Goal: Navigation & Orientation: Find specific page/section

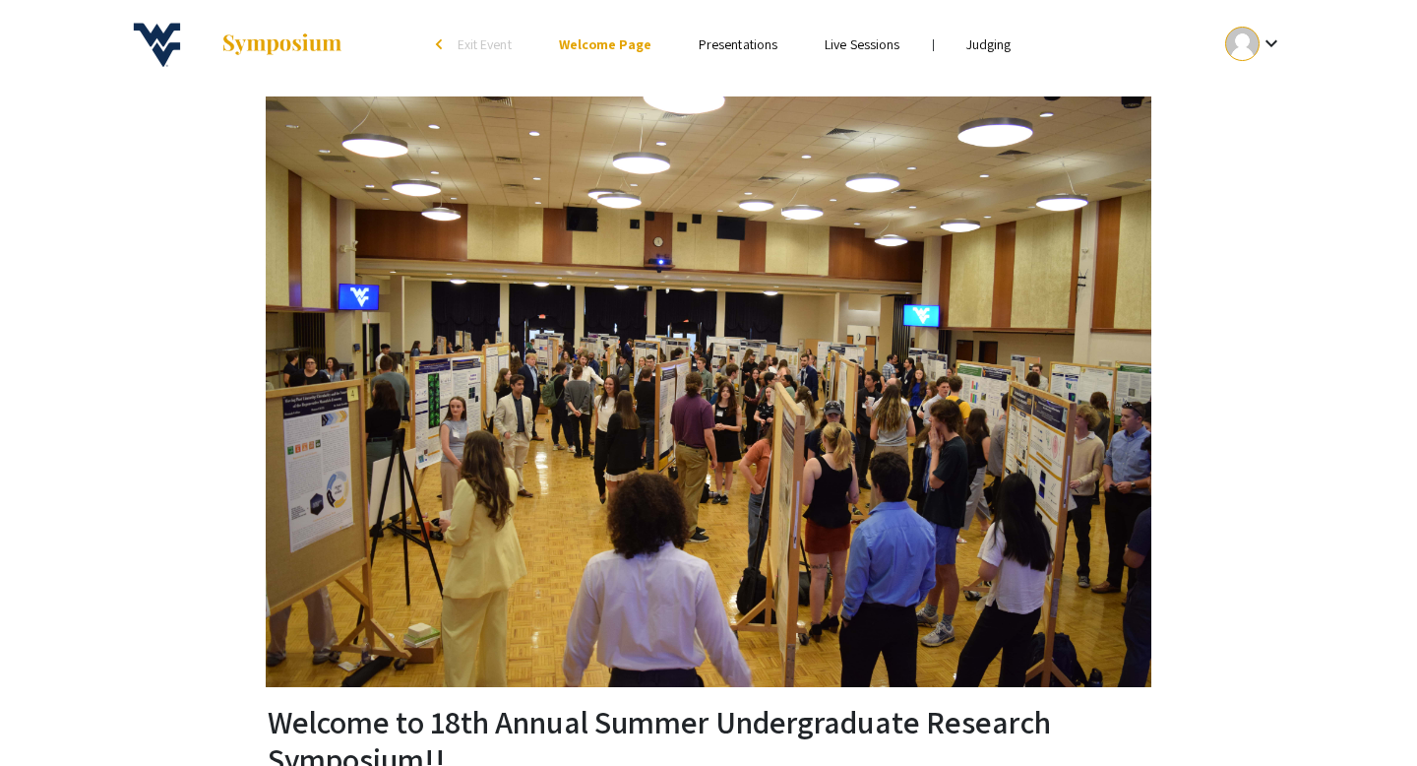
click at [972, 44] on link "Judging" at bounding box center [988, 44] width 45 height 18
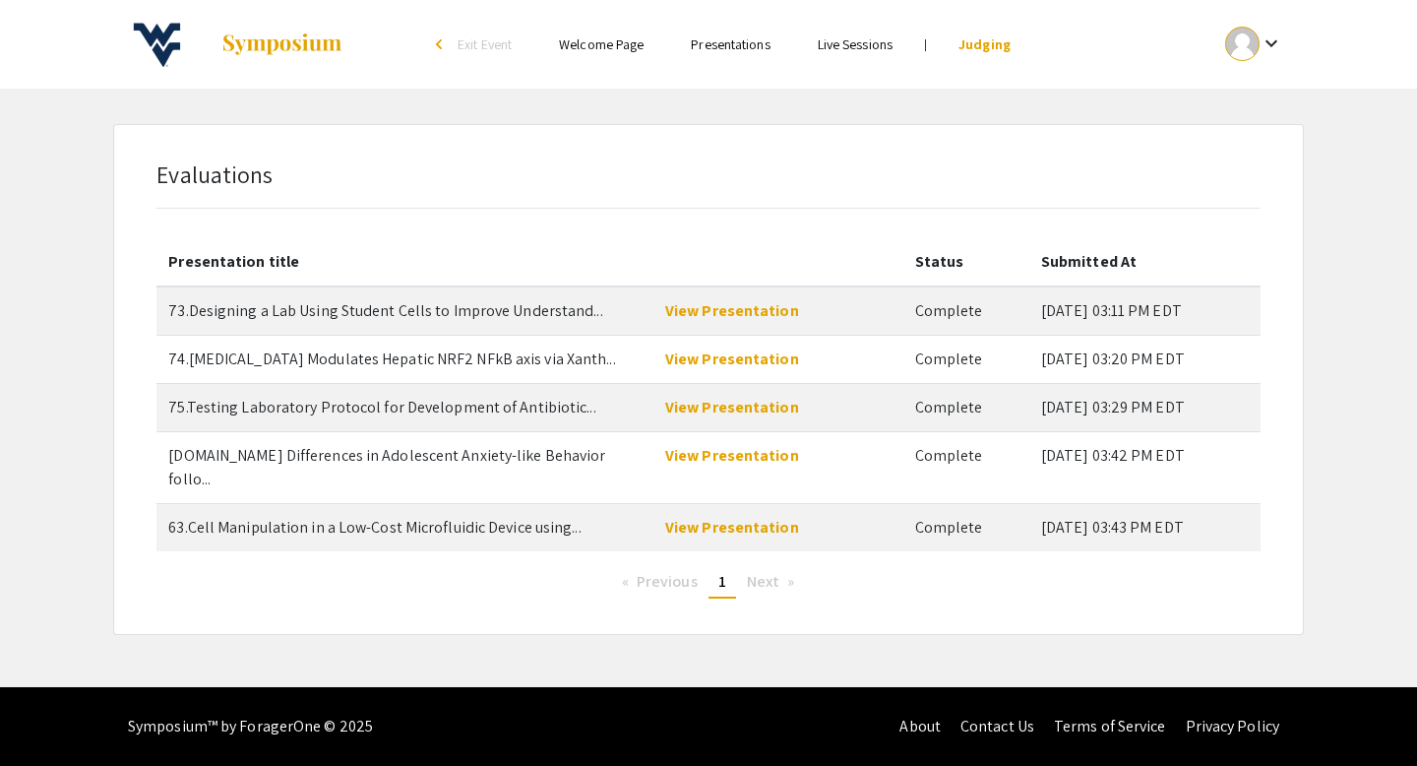
click at [1268, 47] on mat-icon "keyboard_arrow_down" at bounding box center [1271, 43] width 24 height 24
click at [1255, 99] on button "My Account" at bounding box center [1264, 97] width 121 height 47
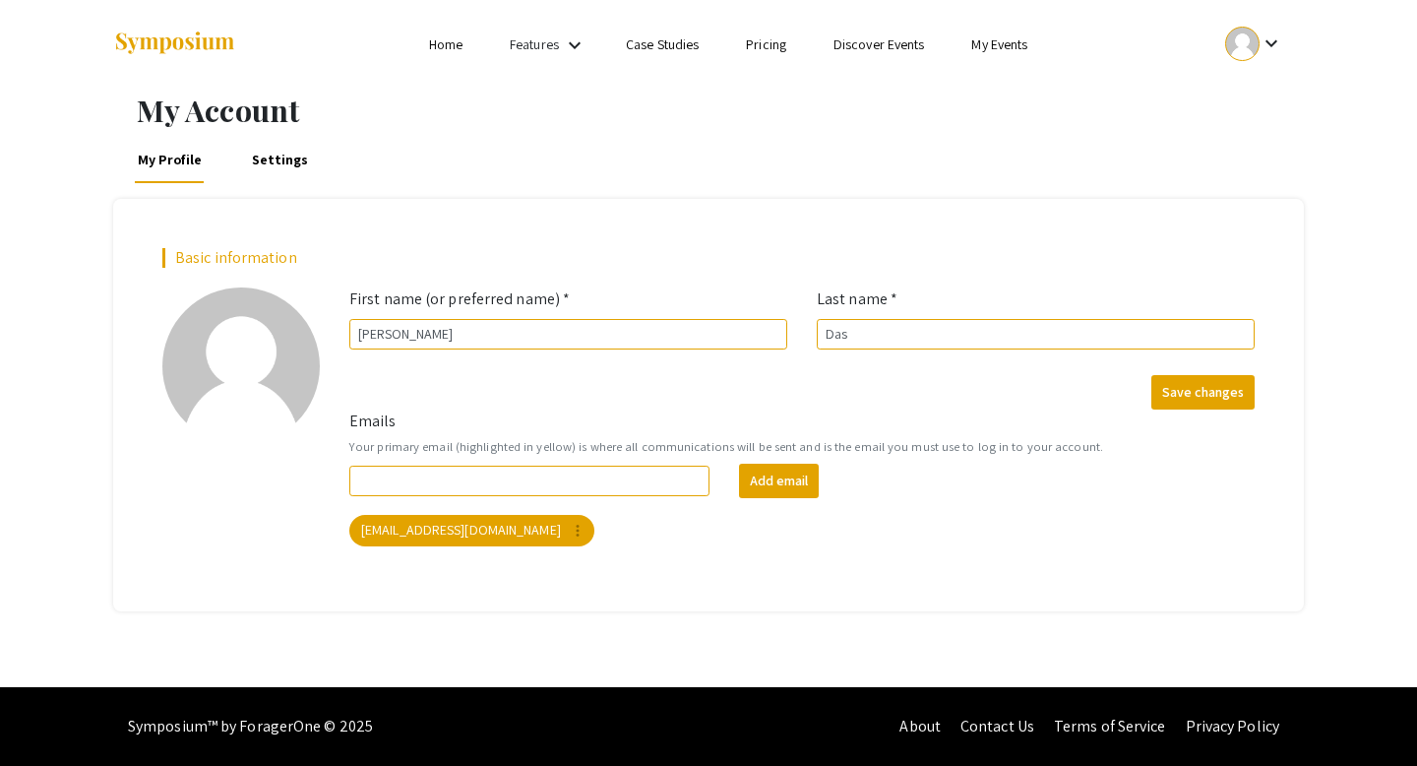
click at [1248, 47] on div at bounding box center [1242, 44] width 34 height 34
click at [755, 139] on div at bounding box center [708, 383] width 1417 height 766
click at [987, 39] on link "My Events" at bounding box center [999, 44] width 56 height 18
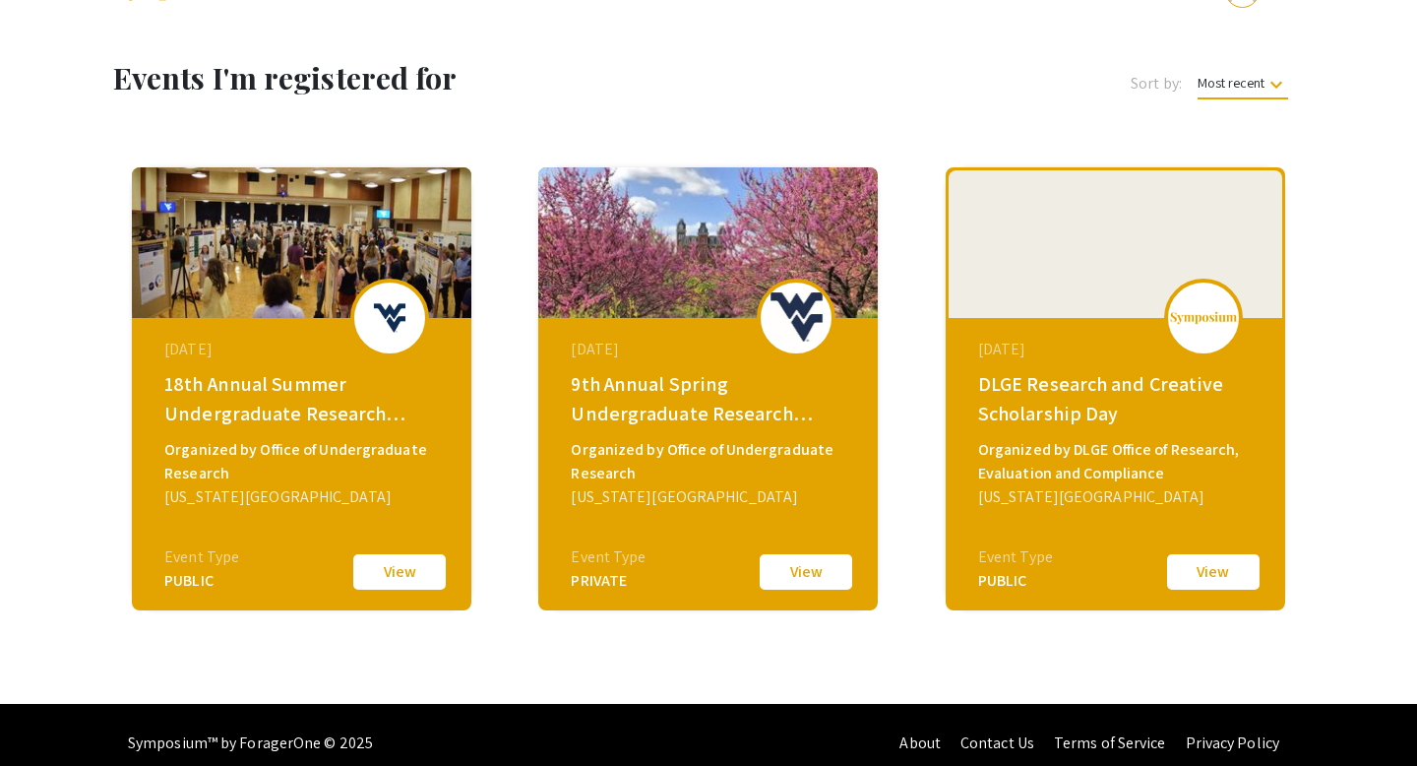
scroll to position [70, 0]
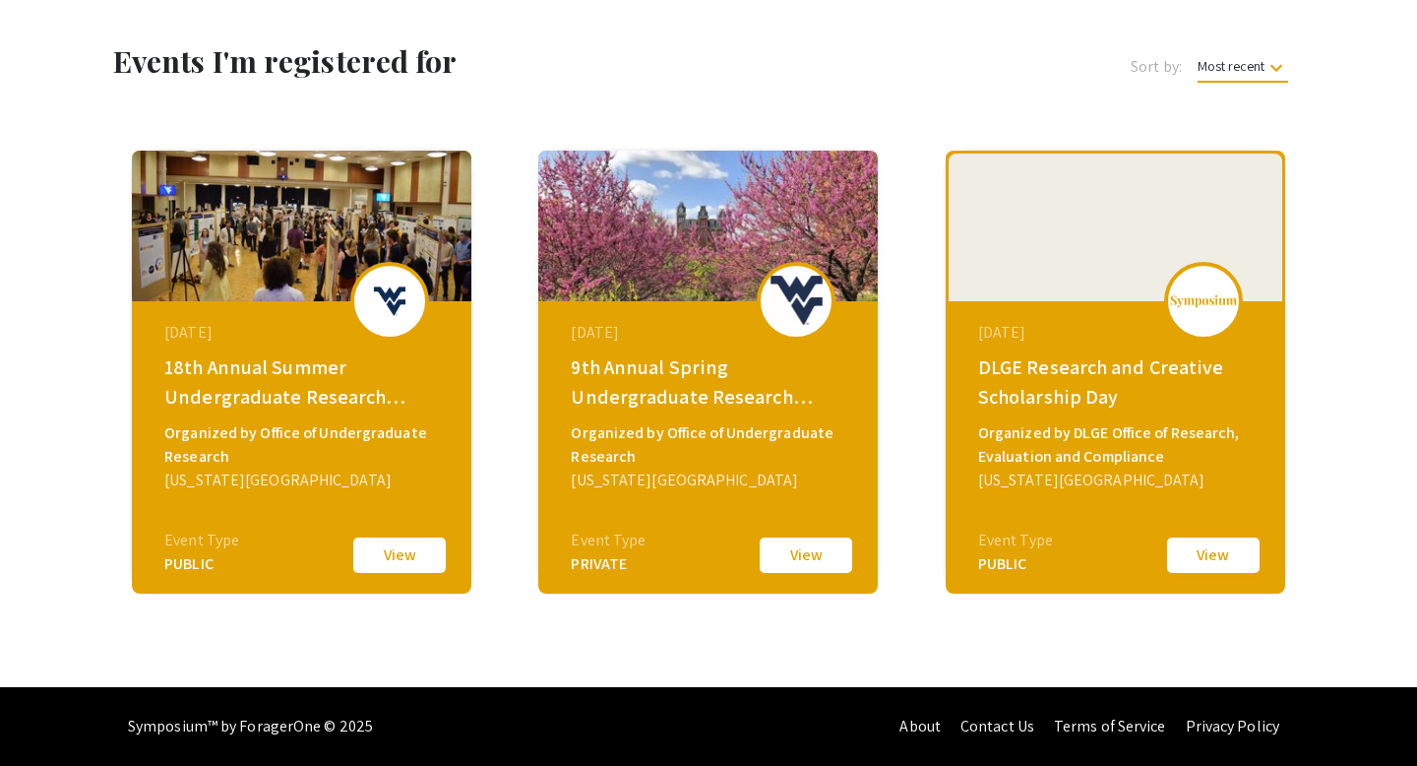
click at [1198, 548] on button "View" at bounding box center [1213, 554] width 98 height 41
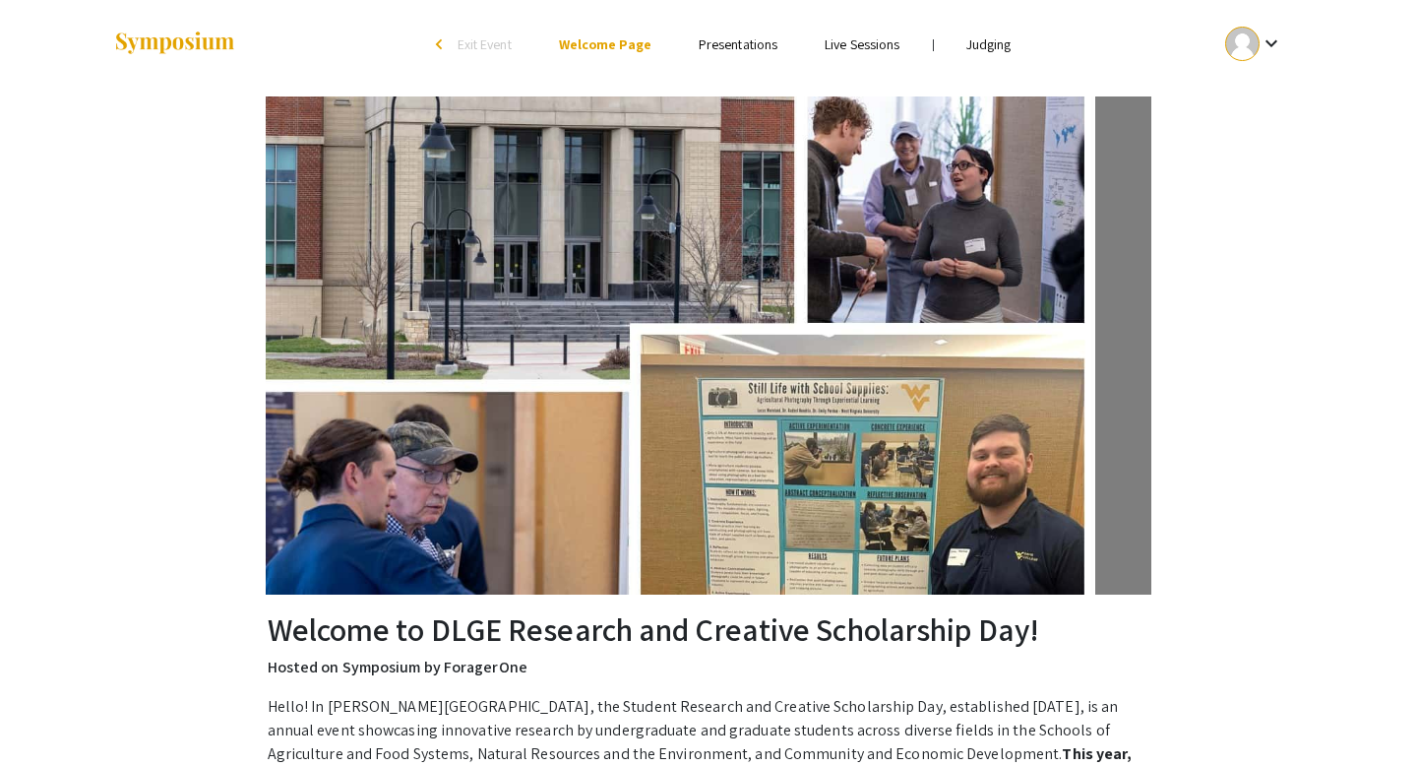
click at [1001, 40] on link "Judging" at bounding box center [988, 44] width 45 height 18
click at [434, 46] on li "arrow_back_ios Exit Event" at bounding box center [478, 44] width 113 height 24
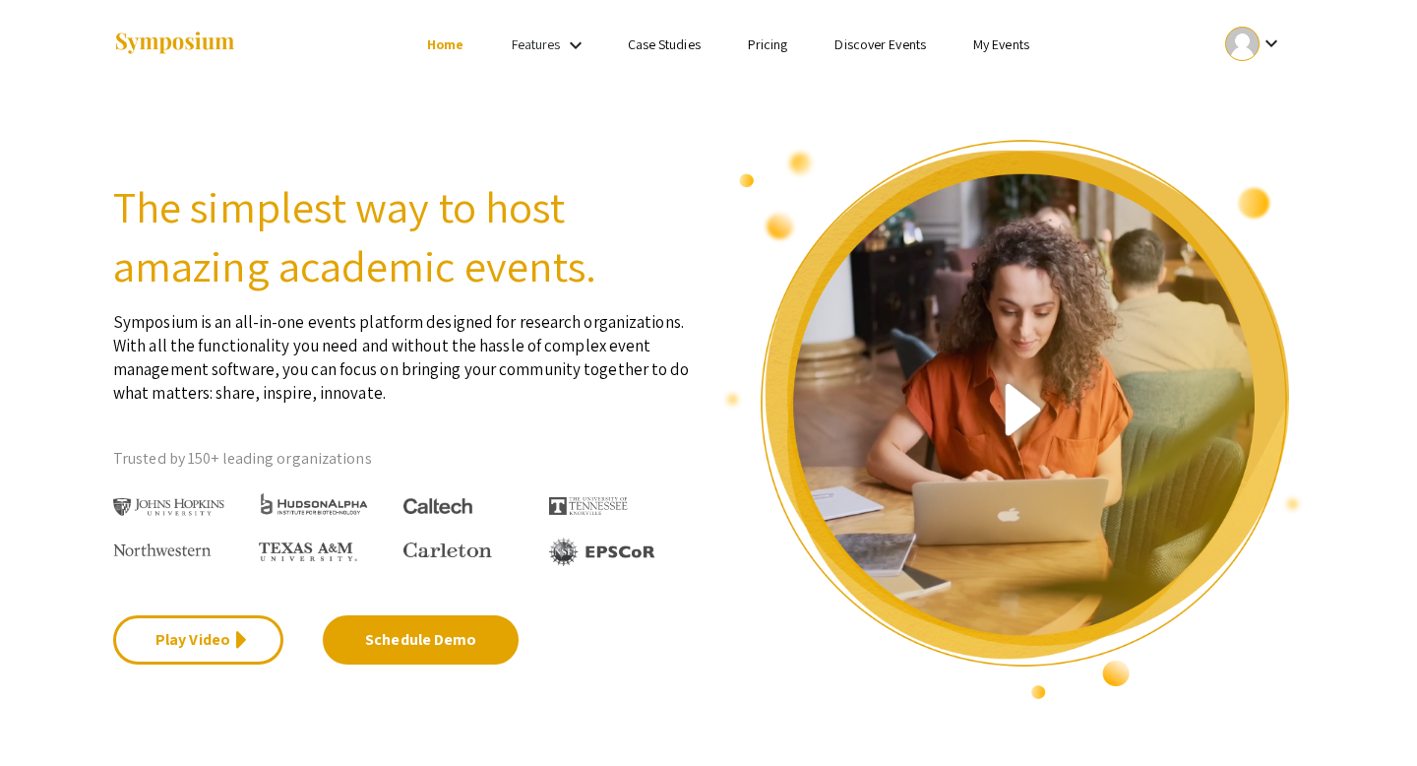
click at [988, 45] on link "My Events" at bounding box center [1001, 44] width 56 height 18
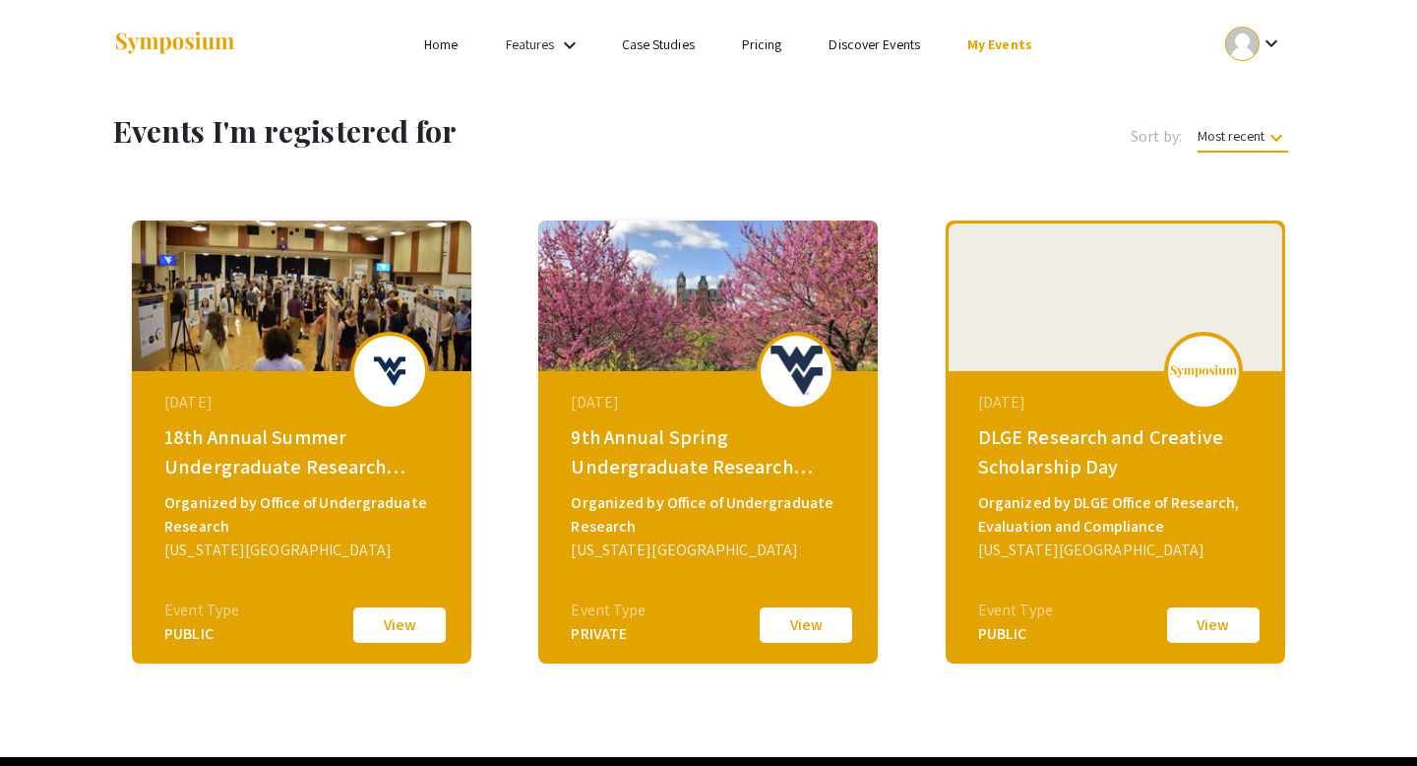
click at [800, 623] on button "View" at bounding box center [806, 624] width 98 height 41
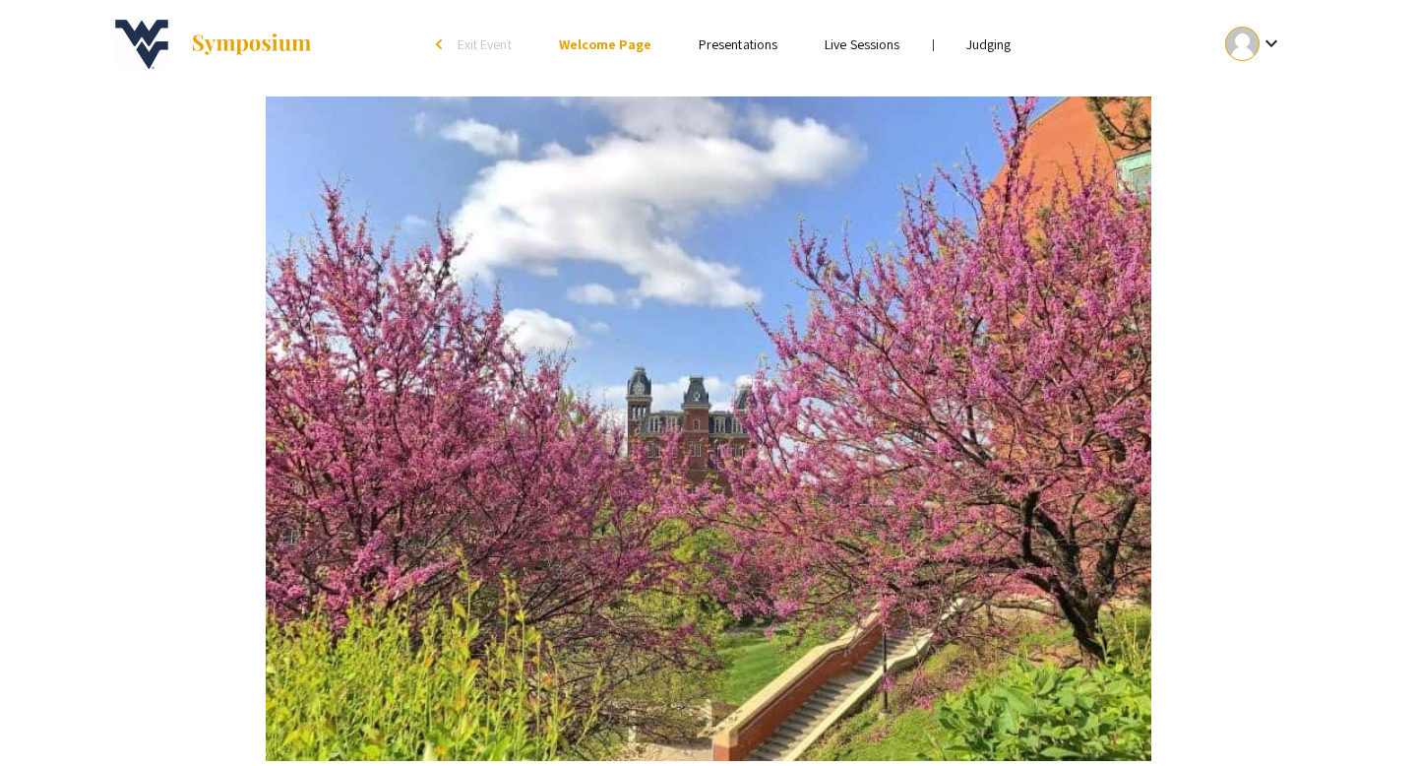
click at [984, 55] on li "Judging" at bounding box center [989, 44] width 92 height 24
click at [992, 40] on link "Judging" at bounding box center [988, 44] width 45 height 18
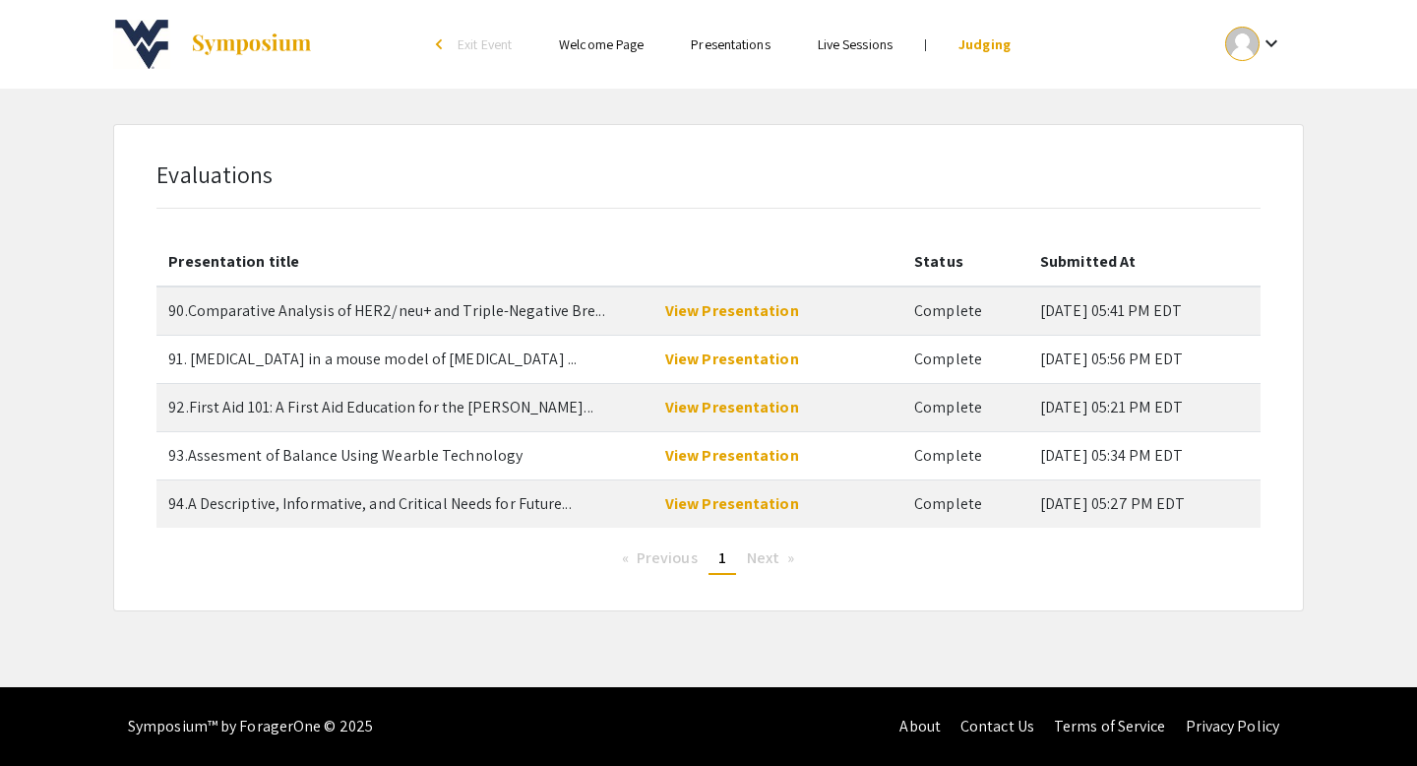
click at [438, 53] on div "arrow_back_ios" at bounding box center [442, 45] width 12 height 24
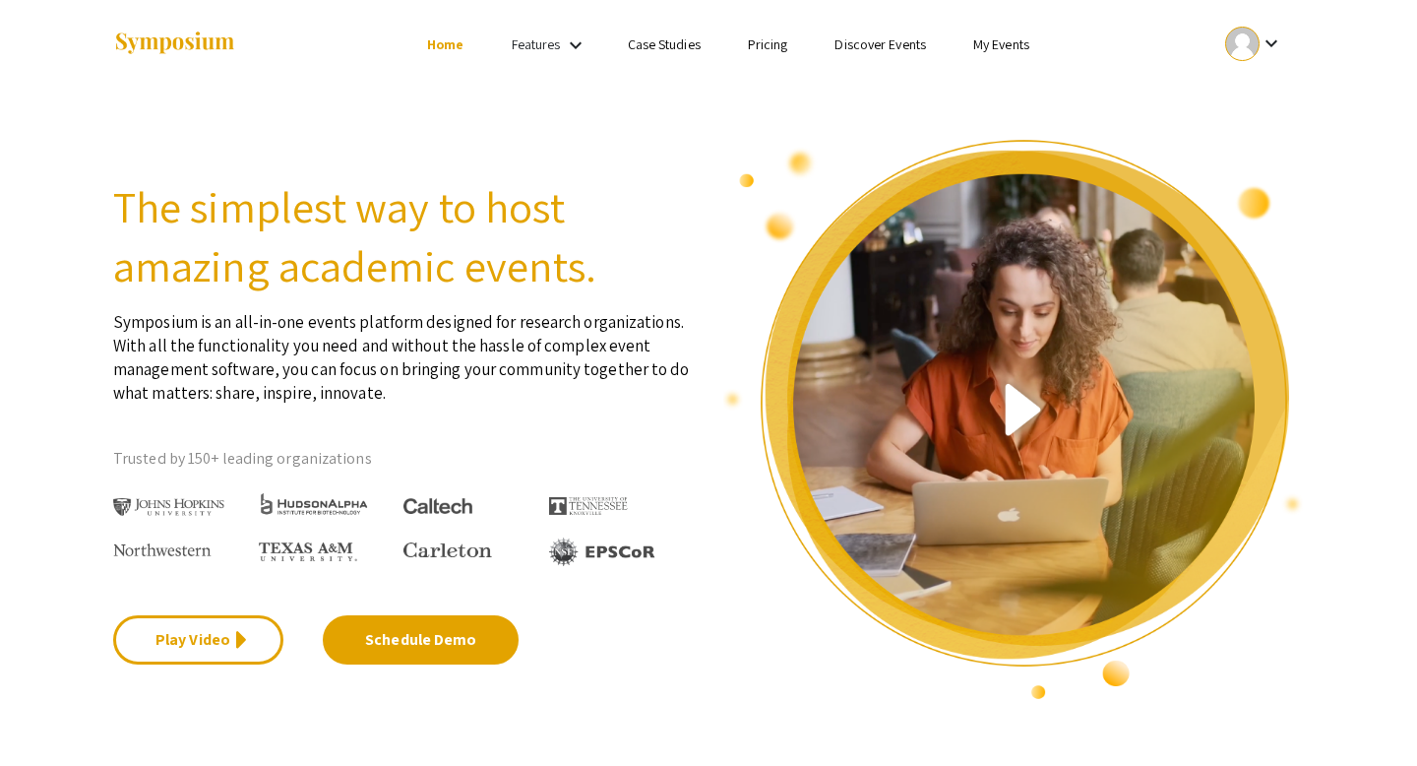
click at [1003, 51] on link "My Events" at bounding box center [1001, 44] width 56 height 18
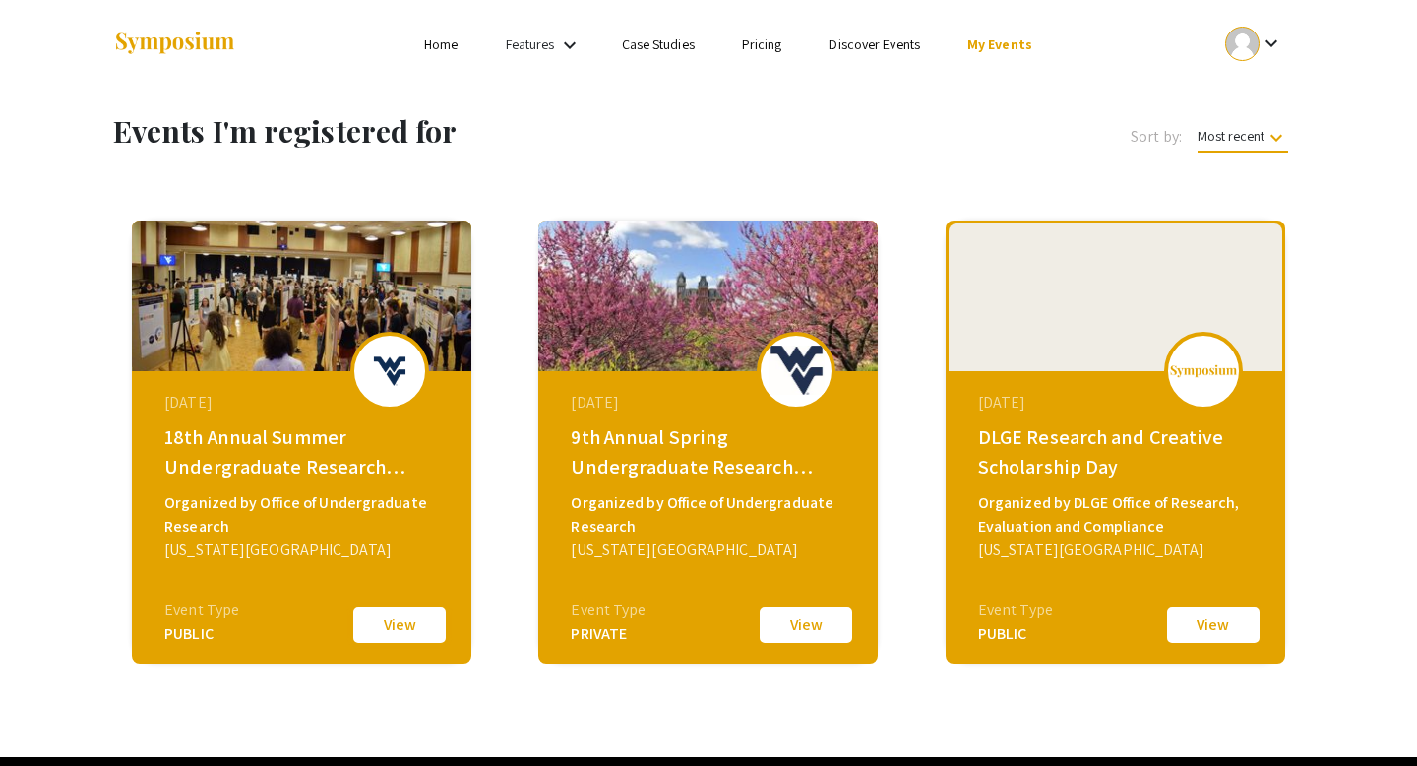
click at [384, 634] on button "View" at bounding box center [399, 624] width 98 height 41
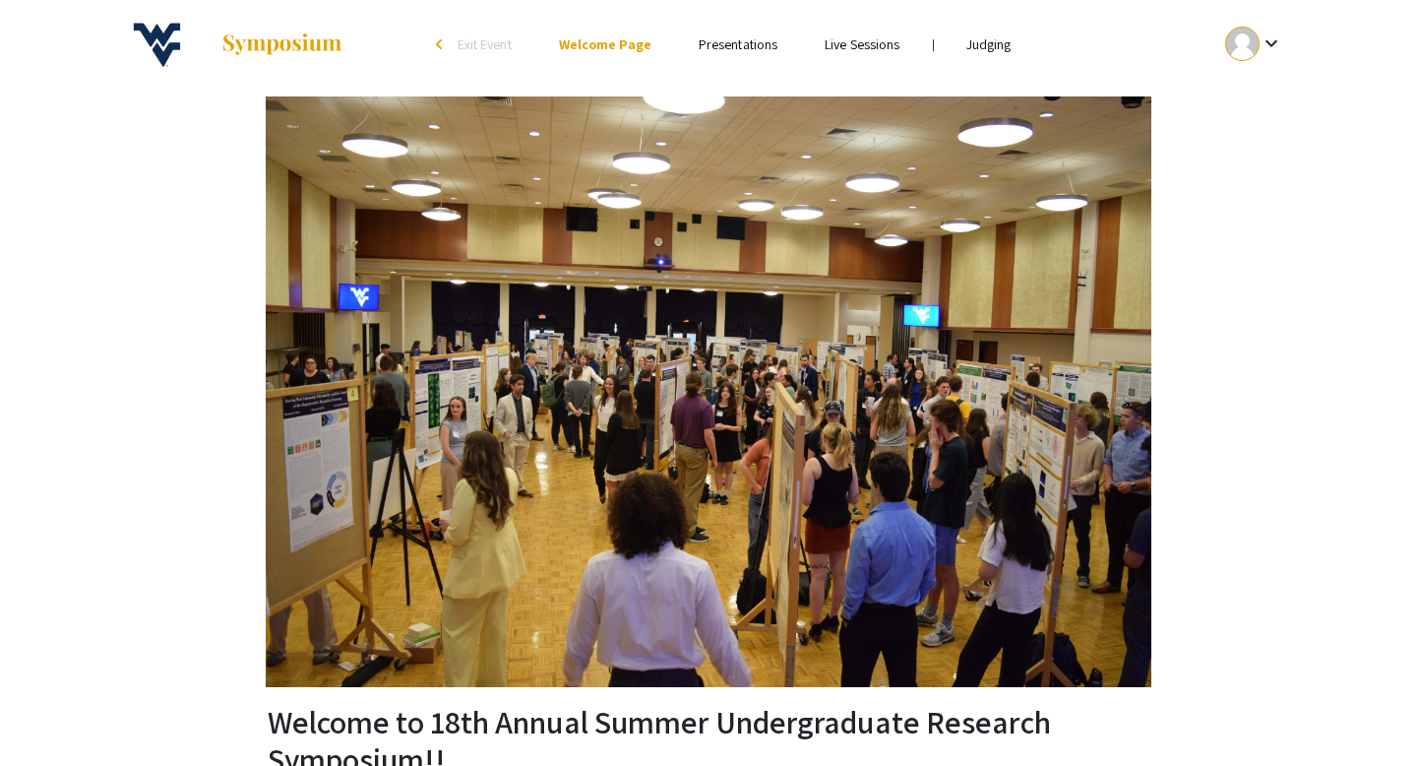
click at [997, 42] on link "Judging" at bounding box center [988, 44] width 45 height 18
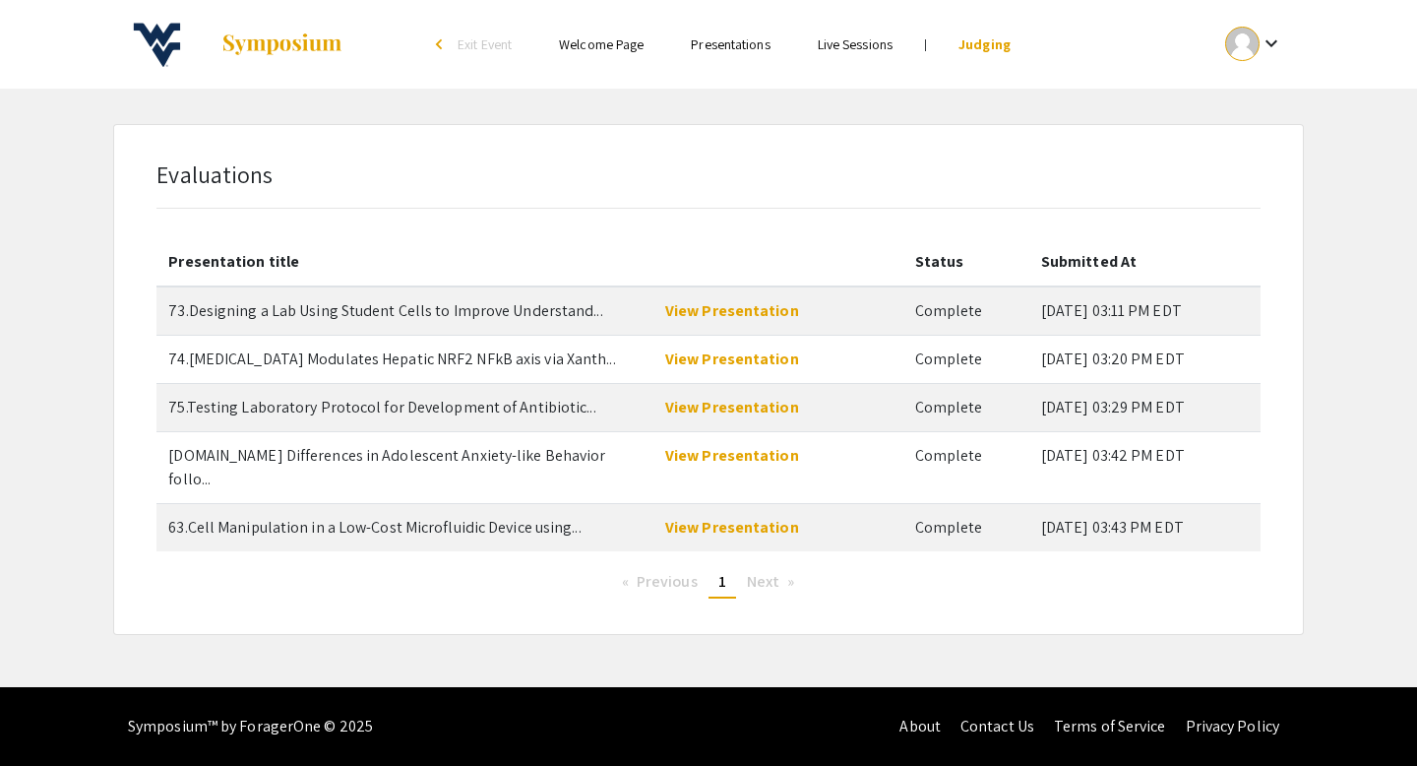
click at [435, 32] on li "arrow_back_ios Exit Event" at bounding box center [478, 44] width 113 height 24
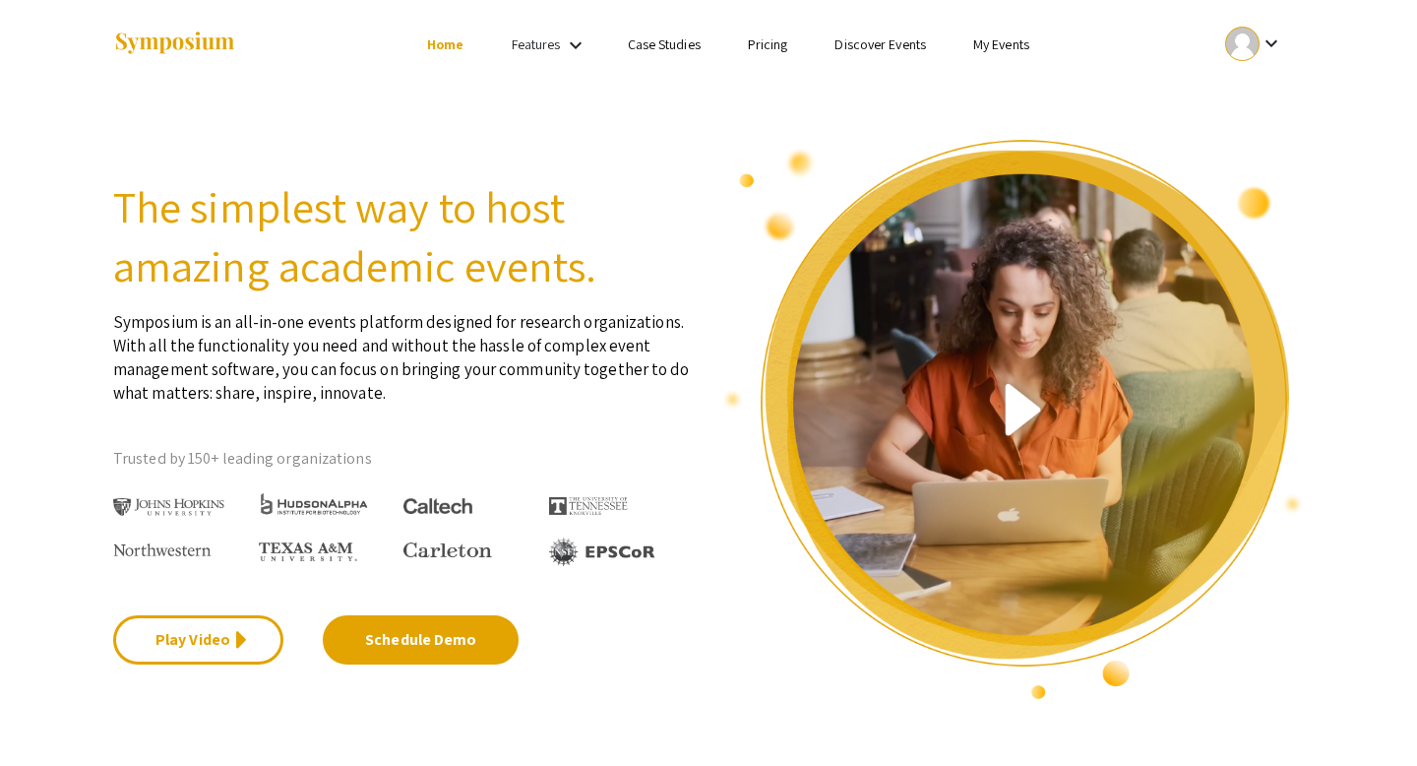
click at [435, 32] on li "Home" at bounding box center [445, 44] width 84 height 24
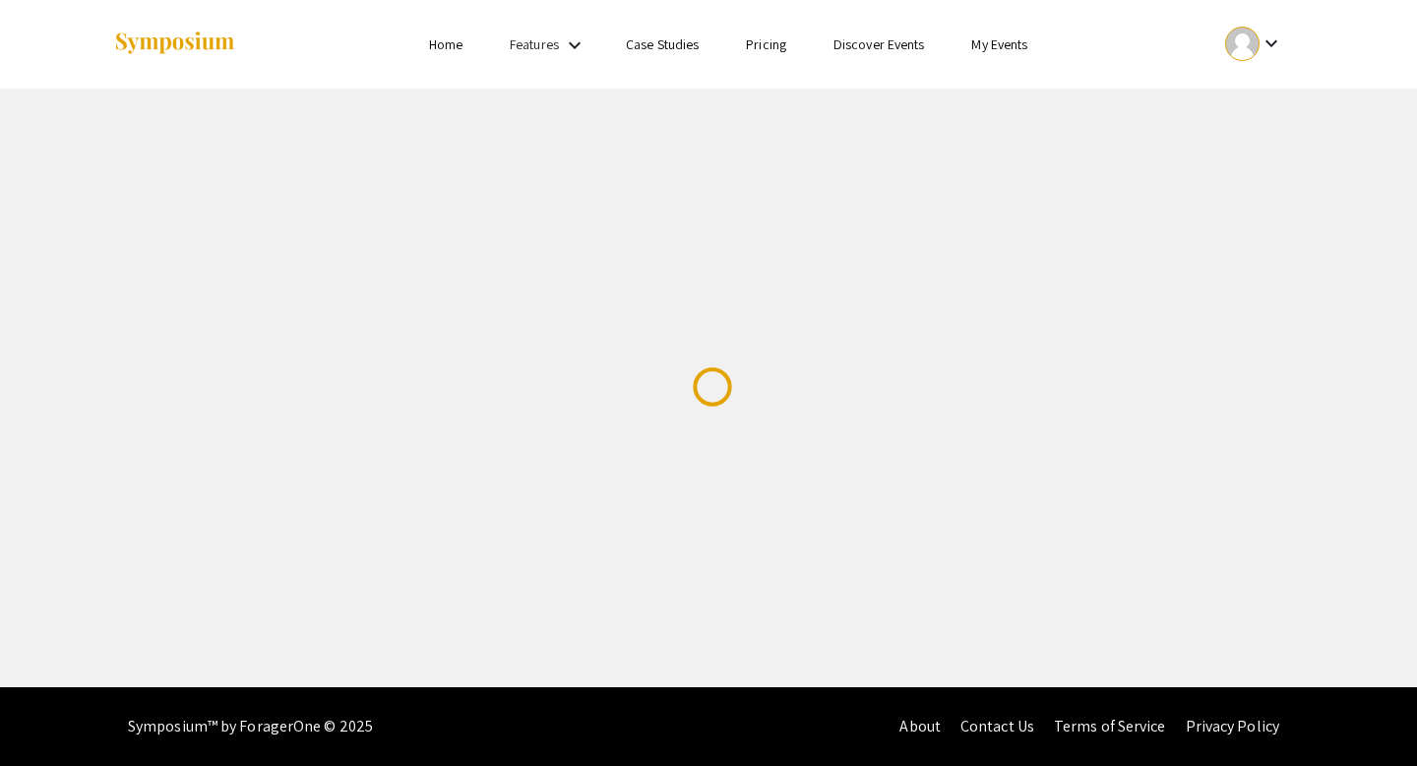
click at [994, 42] on link "My Events" at bounding box center [999, 44] width 56 height 18
